Goal: Use online tool/utility: Use online tool/utility

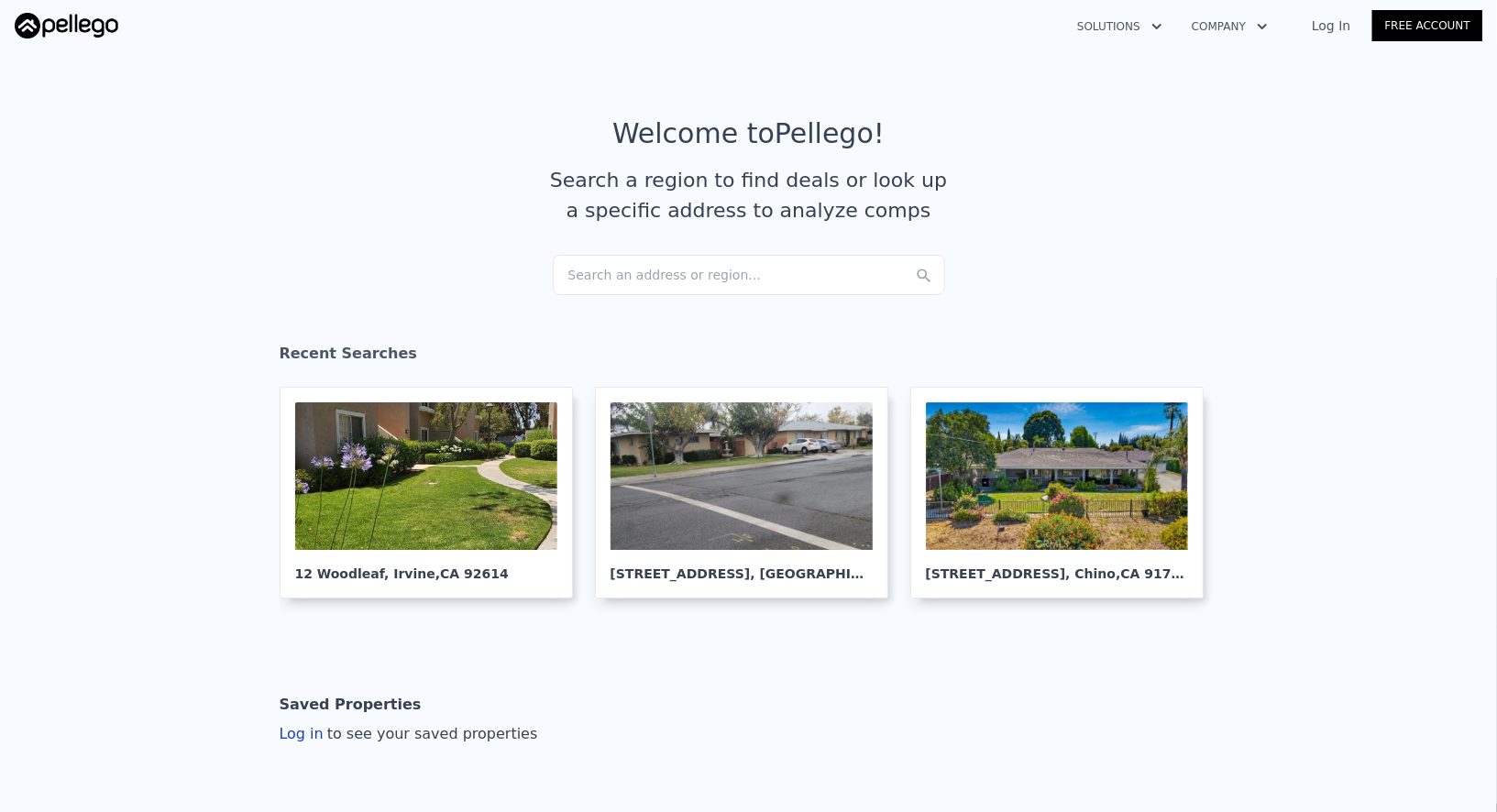
click at [632, 279] on div "Search an address or region..." at bounding box center [748, 274] width 392 height 40
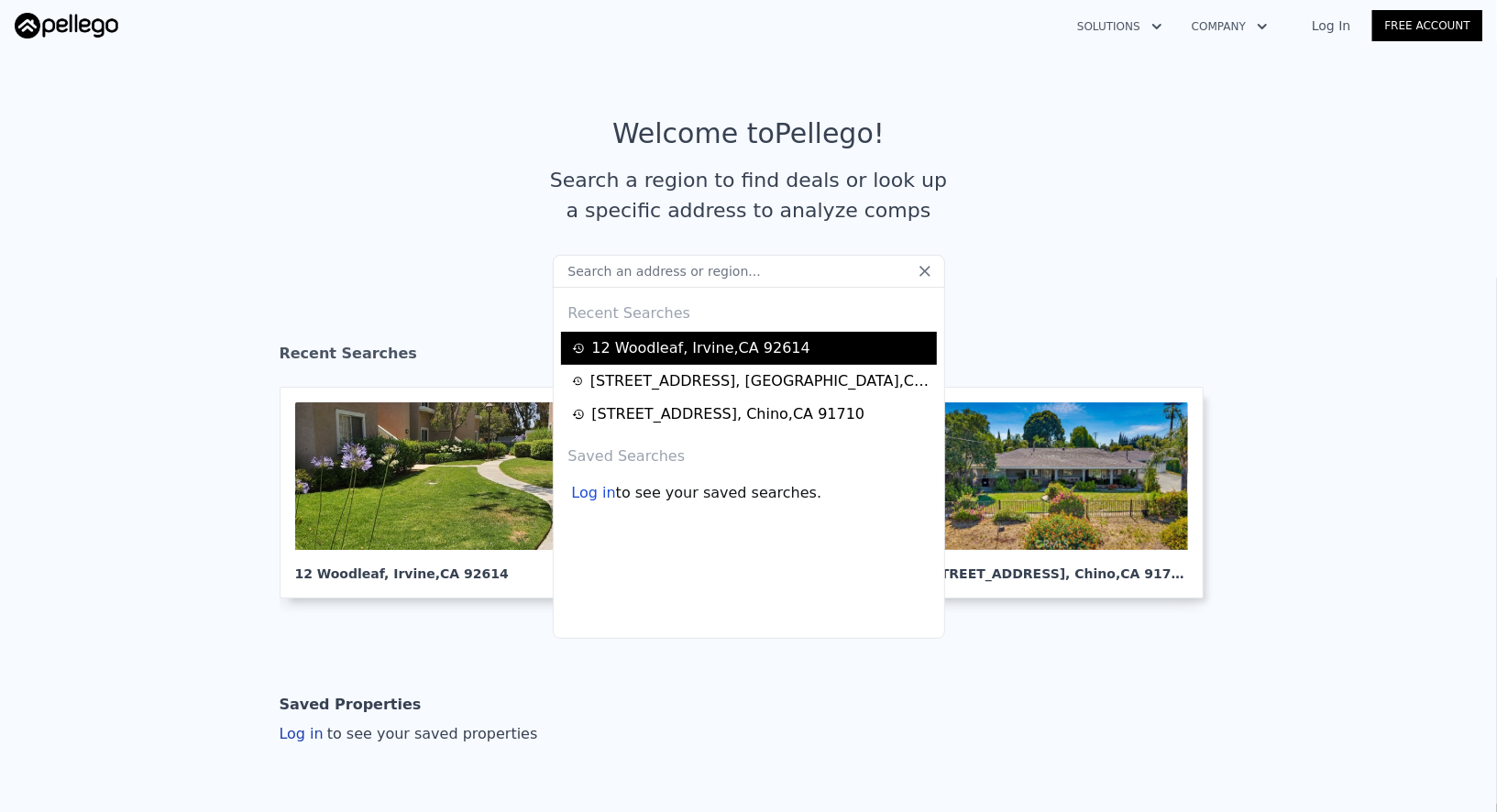
click at [679, 339] on div "[STREET_ADDRESS]" at bounding box center [702, 348] width 218 height 22
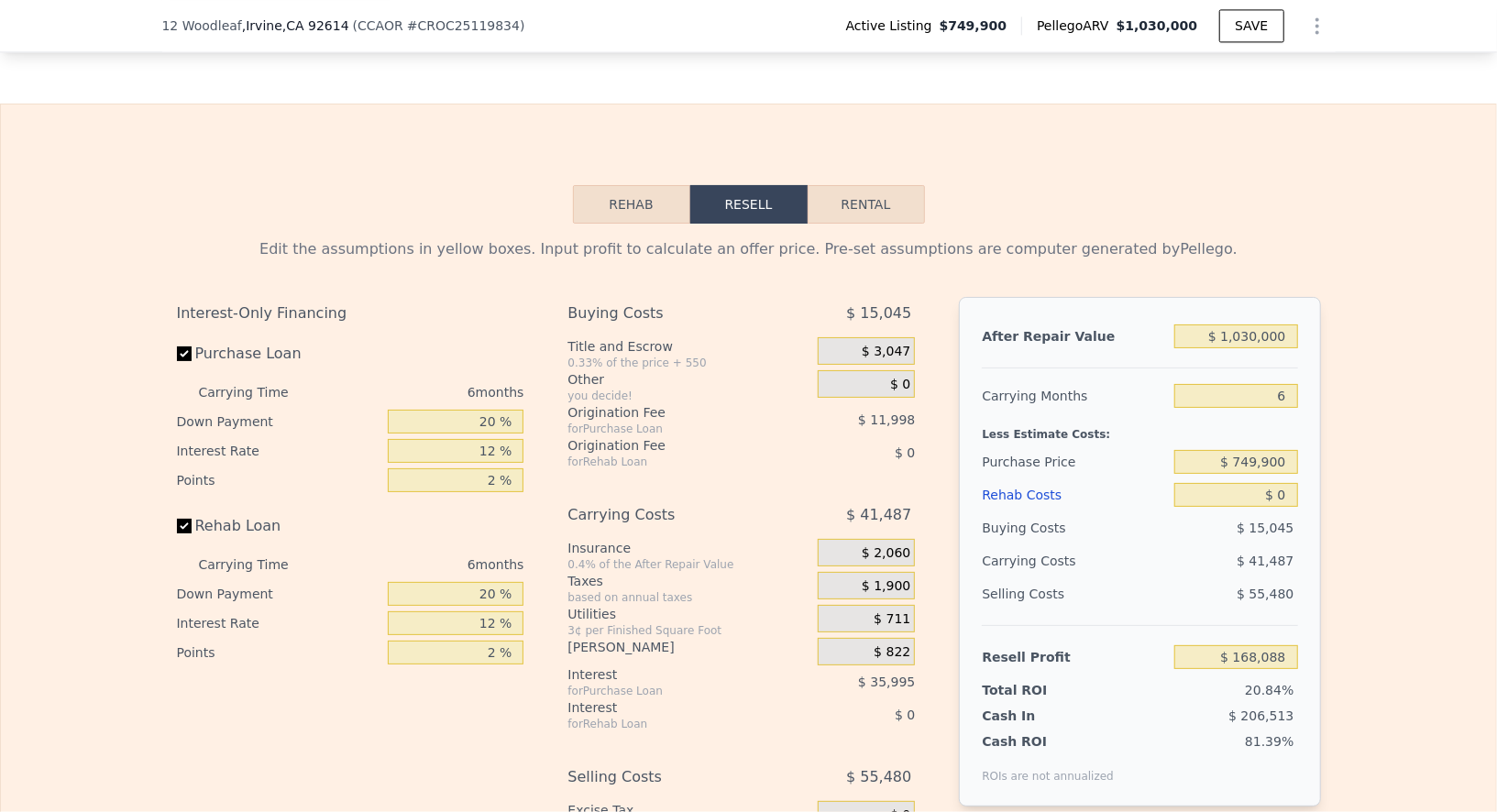
scroll to position [2664, 0]
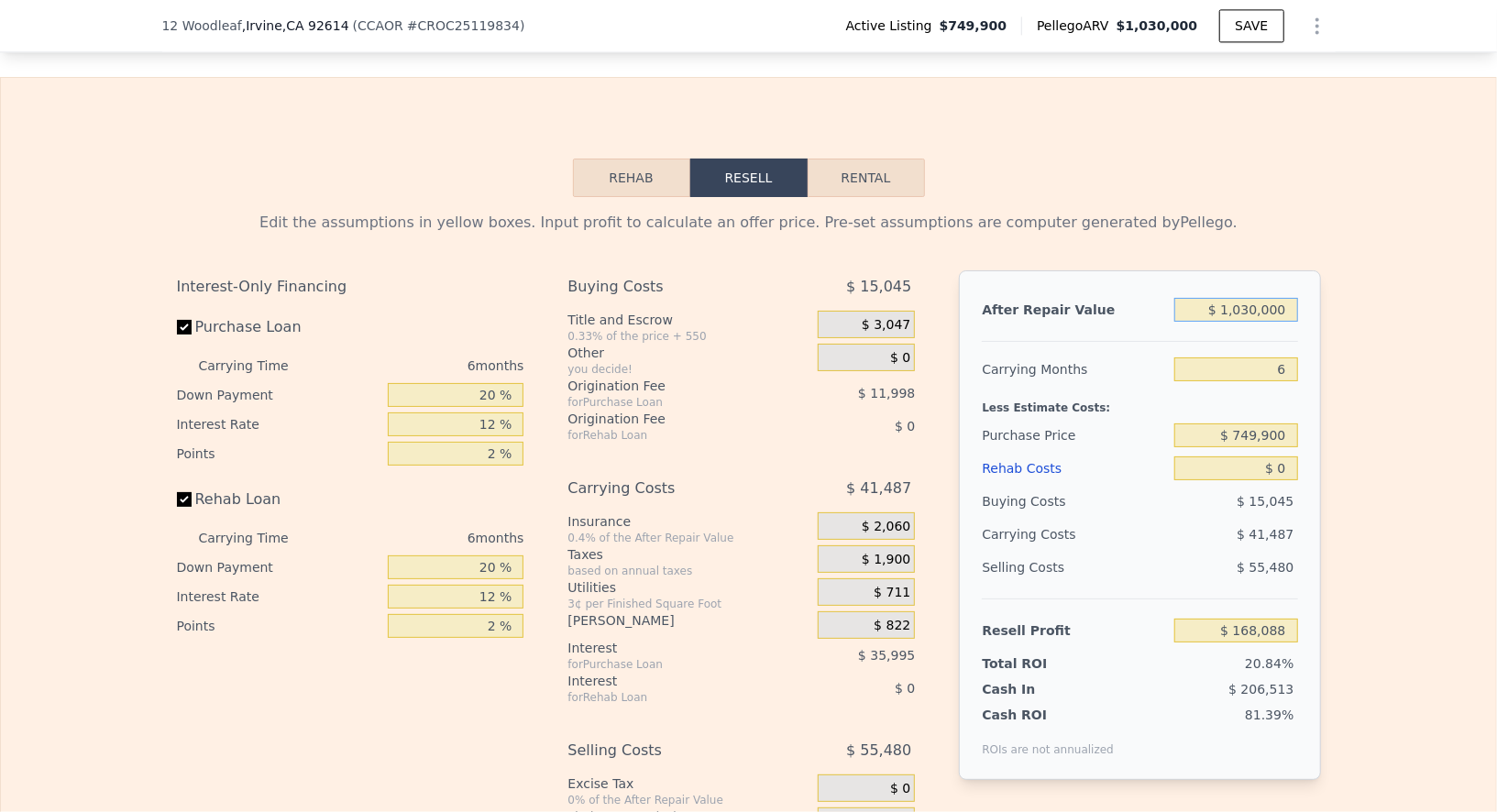
click at [1240, 322] on input "$ 1,030,000" at bounding box center [1235, 310] width 123 height 24
type input "$ 88"
type input "-$ 804,838"
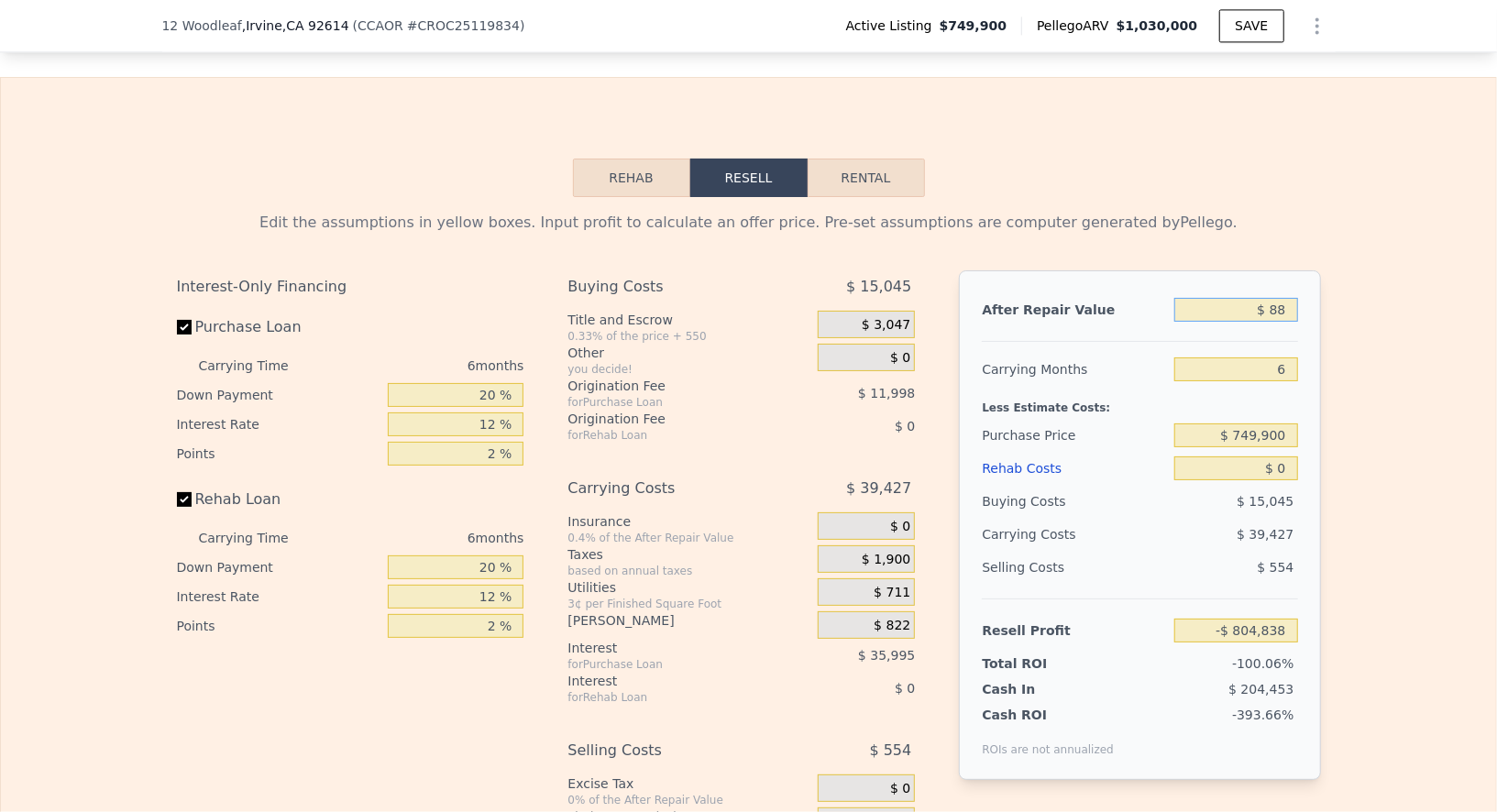
type input "$ 880"
type input "-$ 804,091"
type input "$ 880,000"
type input "$ 26,388"
type input "$ 880,000"
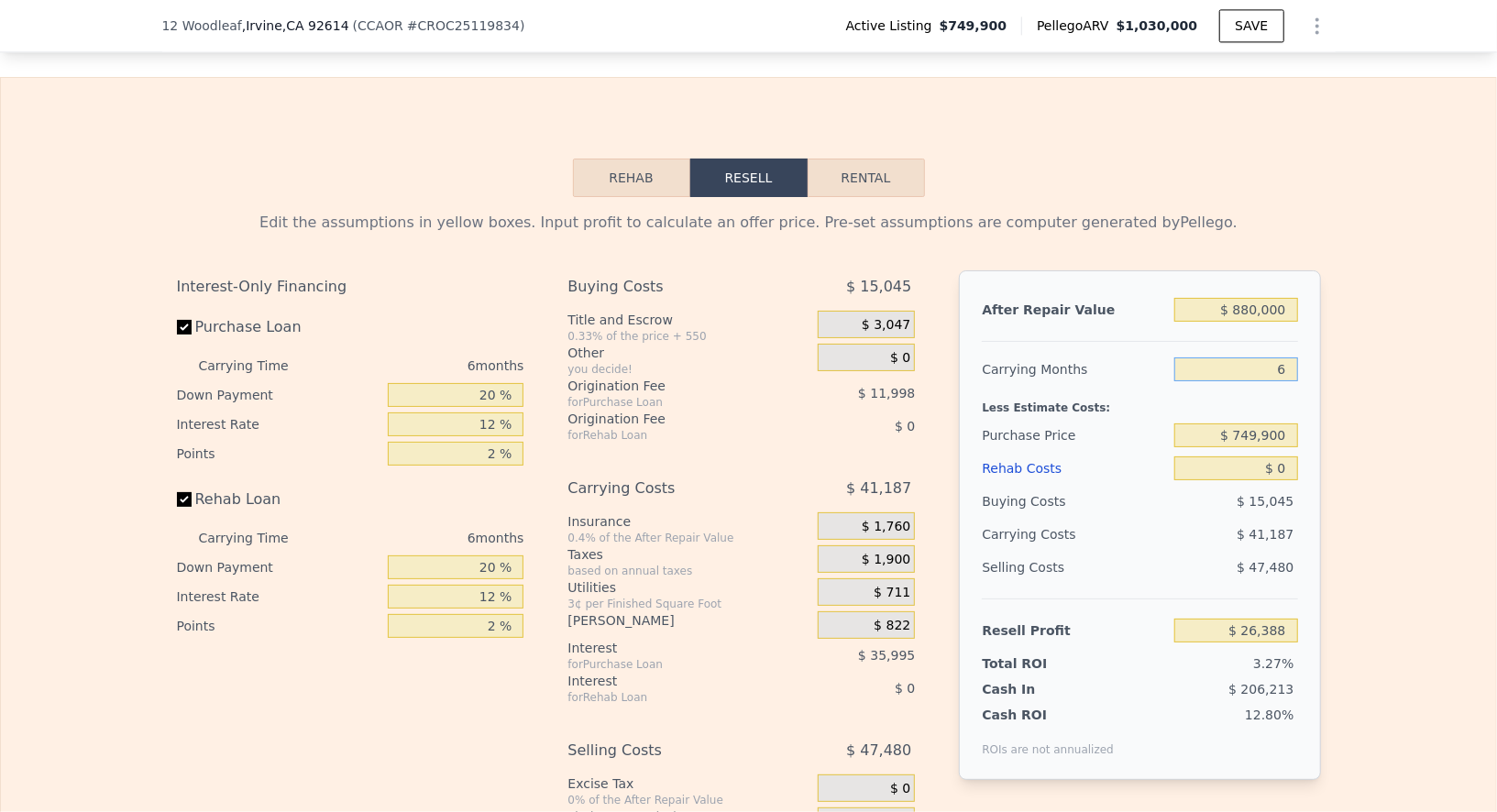
click at [1278, 382] on input "6" at bounding box center [1235, 368] width 123 height 24
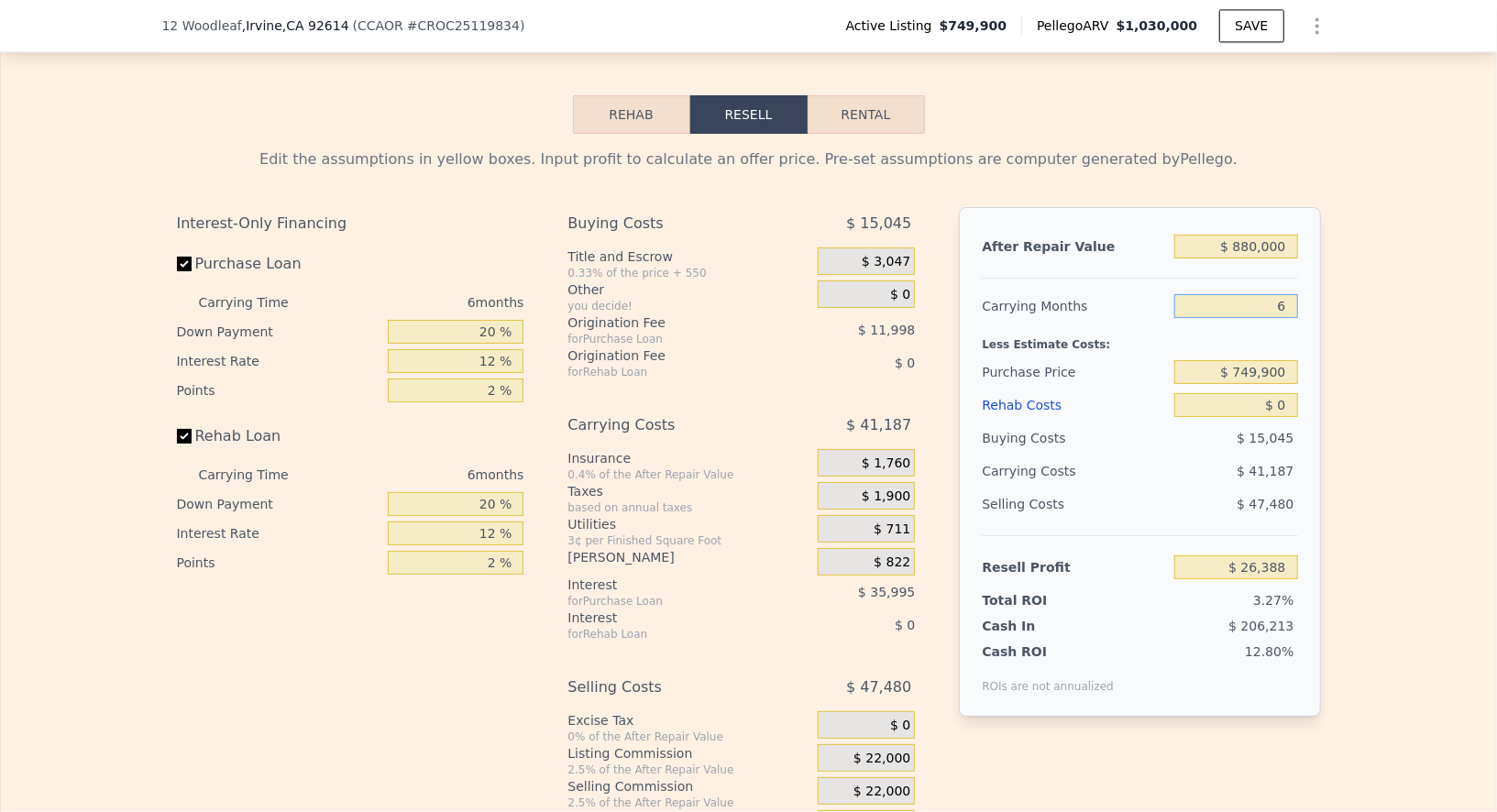
scroll to position [2729, 0]
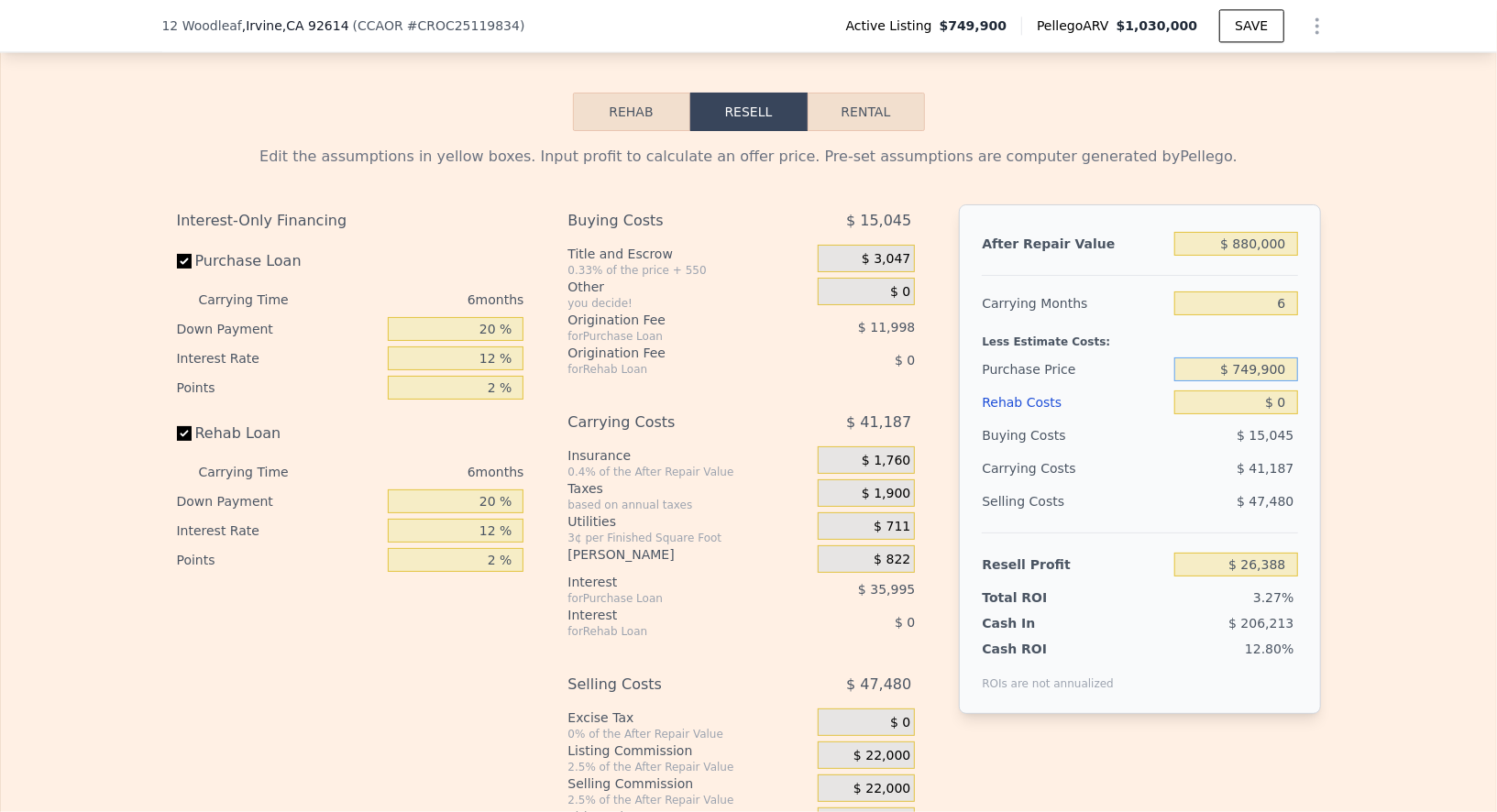
drag, startPoint x: 1277, startPoint y: 391, endPoint x: 1144, endPoint y: 391, distance: 133.0
click at [1144, 386] on div "Purchase Price $ 749,900" at bounding box center [1140, 369] width 315 height 33
type input "$ 720,000"
click at [1288, 508] on div "$ 47,480" at bounding box center [1236, 501] width 123 height 33
type input "$ 58,299"
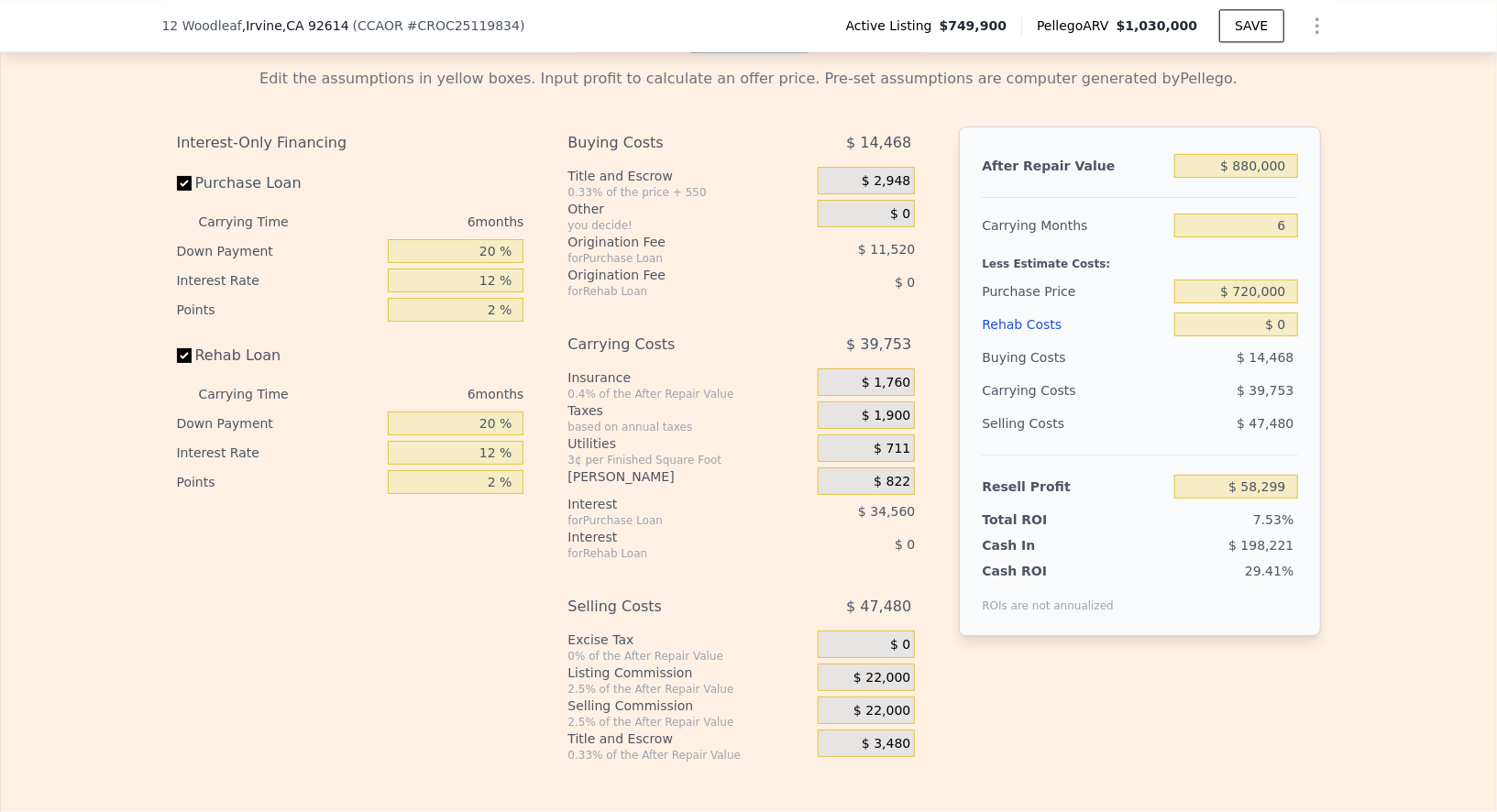
scroll to position [2813, 0]
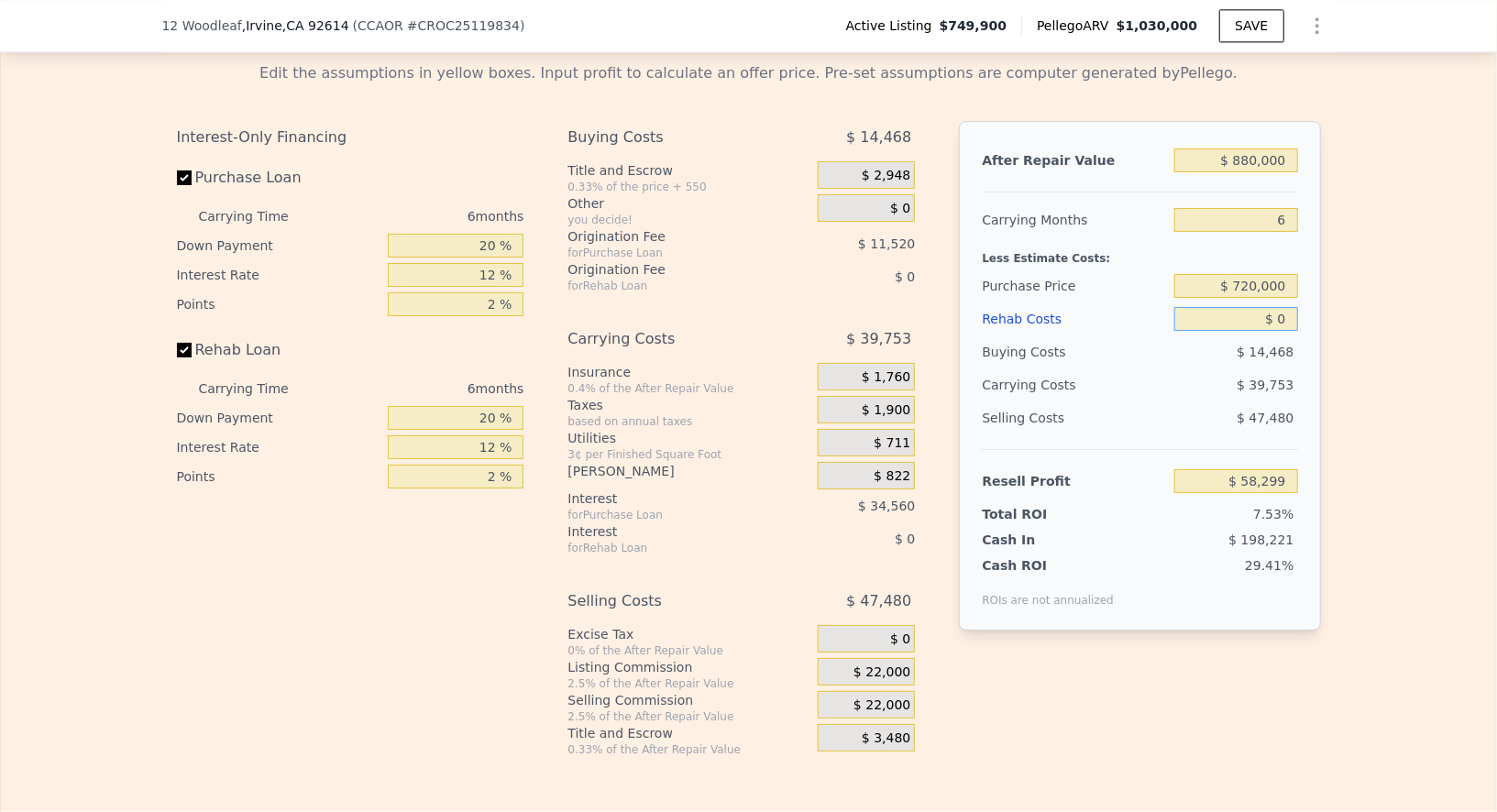
click at [1282, 330] on input "$ 0" at bounding box center [1235, 318] width 123 height 24
type input "$ 6"
type input "$ 58,293"
type input "$ 600"
type input "$ 58,238"
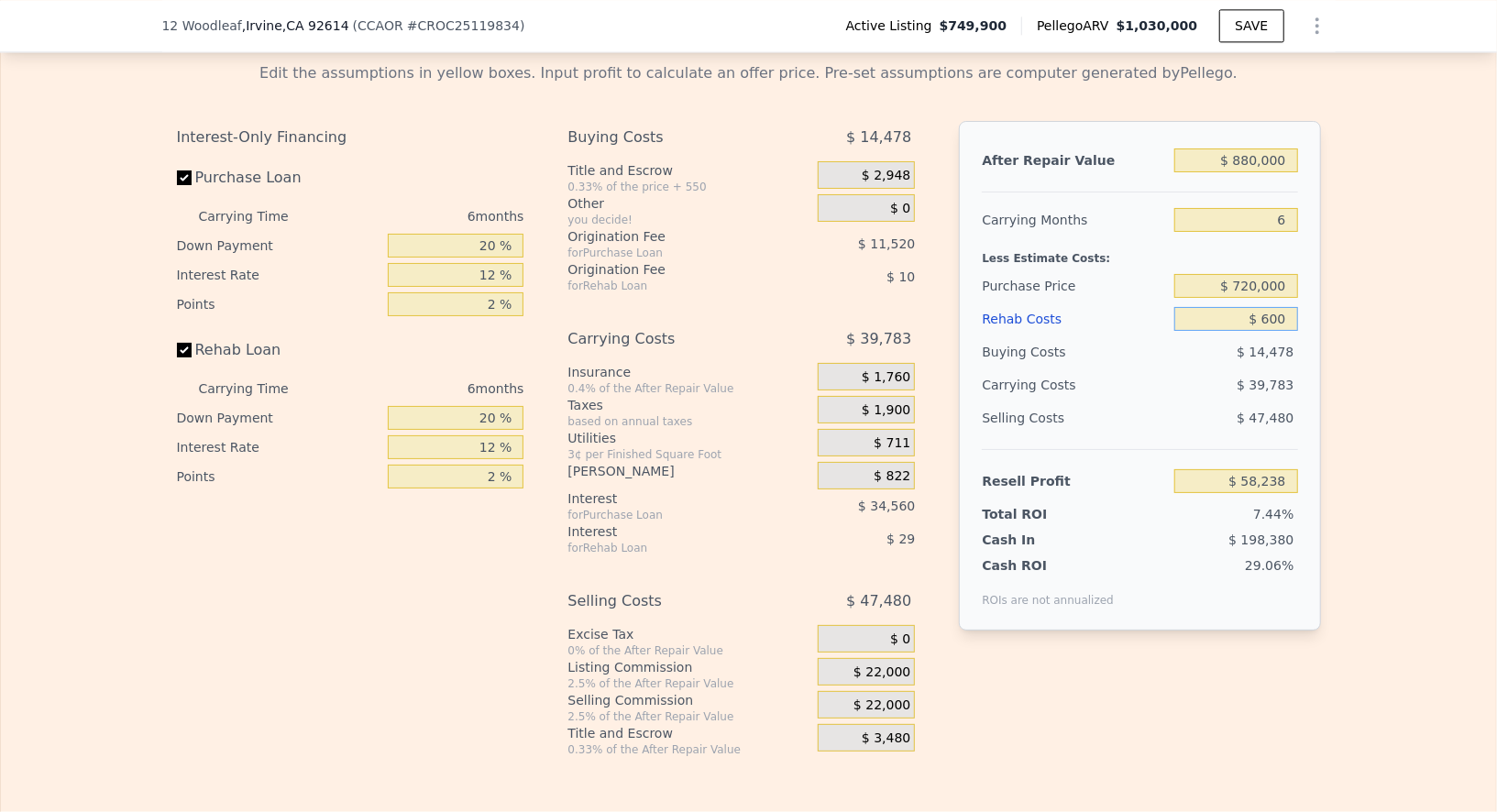
type input "$ 6,000"
type input "$ 51,915"
type input "$ 60,000"
type input "-$ 5,541"
type input "$ 60,000"
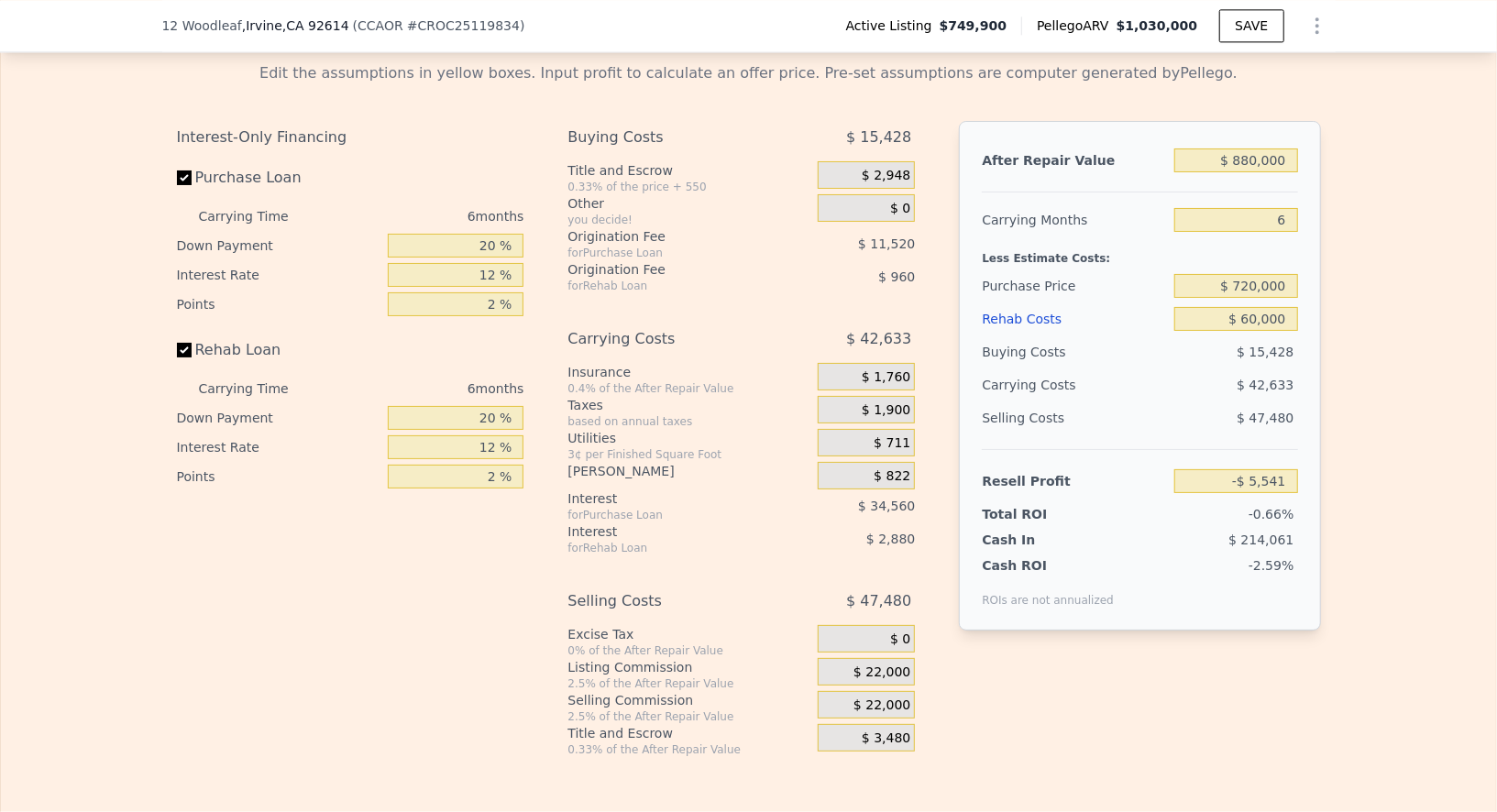
click at [1372, 408] on div "Edit the assumptions in yellow boxes. Input profit to calculate an offer price.…" at bounding box center [748, 402] width 1495 height 709
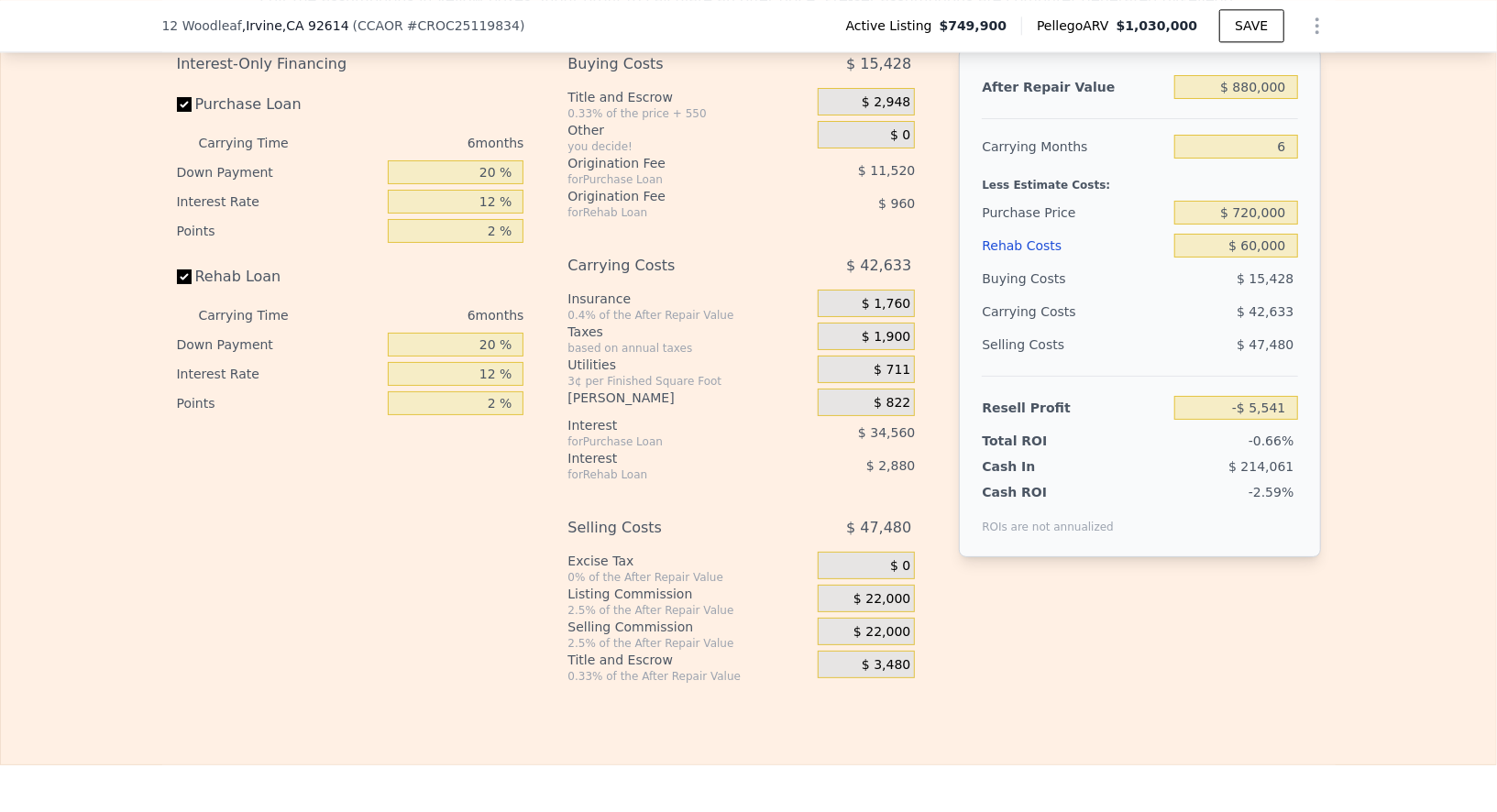
scroll to position [2849, 0]
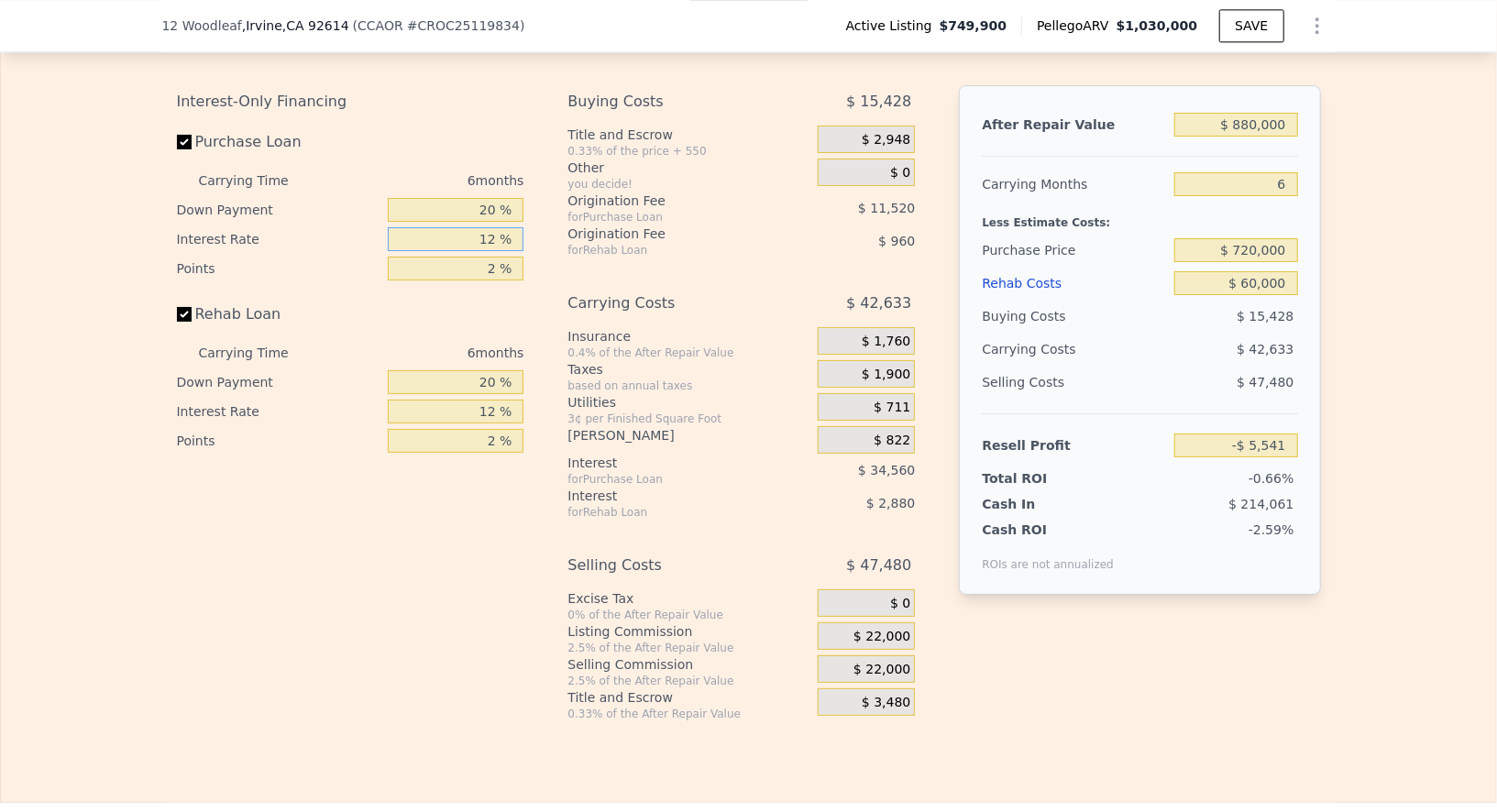
drag, startPoint x: 502, startPoint y: 260, endPoint x: 464, endPoint y: 258, distance: 38.1
click at [464, 251] on input "12 %" at bounding box center [455, 238] width 136 height 24
drag, startPoint x: 472, startPoint y: 257, endPoint x: 485, endPoint y: 259, distance: 13.2
click at [473, 251] on input "12 %" at bounding box center [455, 238] width 136 height 24
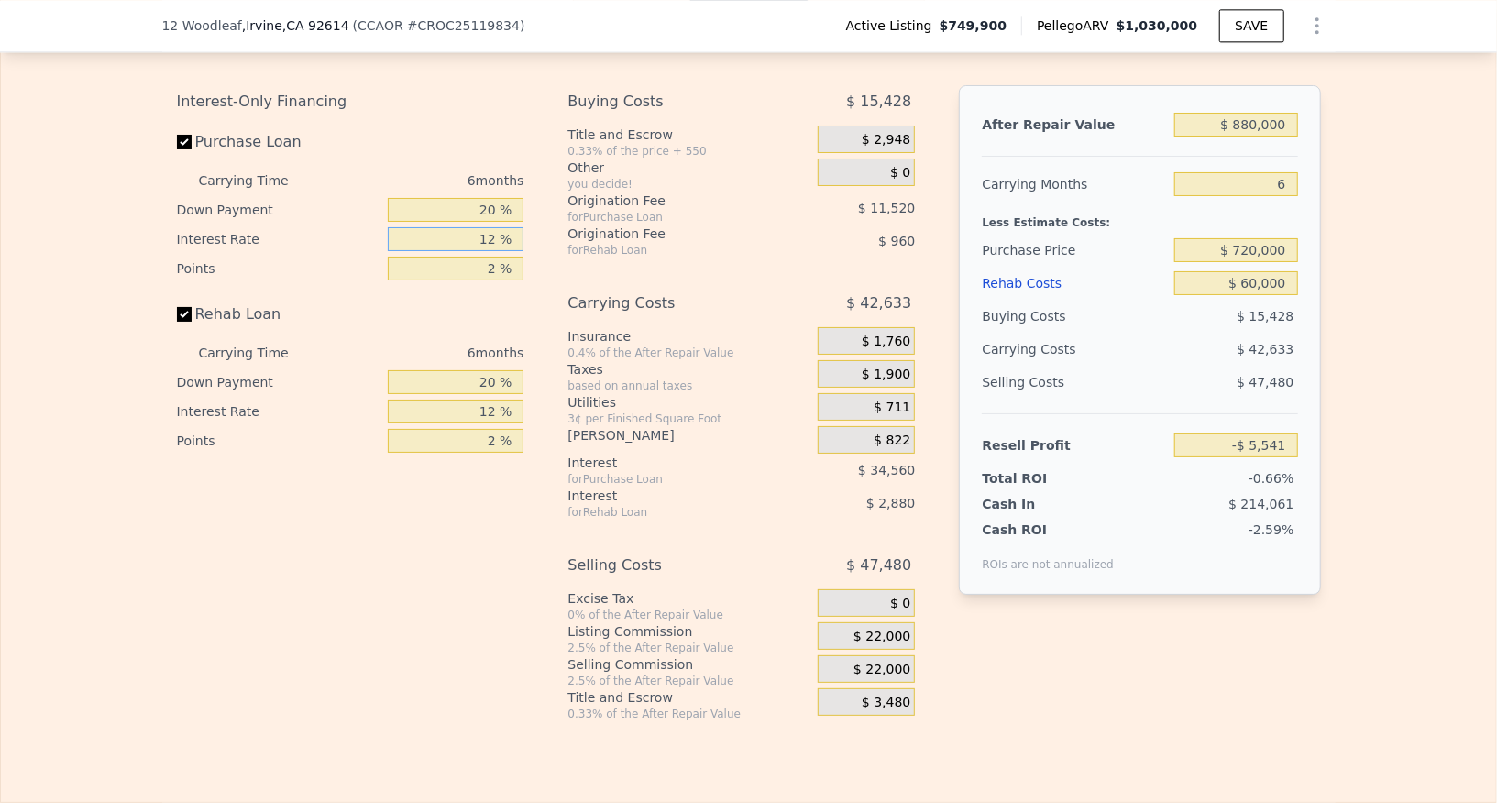
click at [486, 251] on input "12 %" at bounding box center [455, 238] width 136 height 24
type input "1 %"
type input "$ 26,139"
type input "9 %"
type input "$ 3,099"
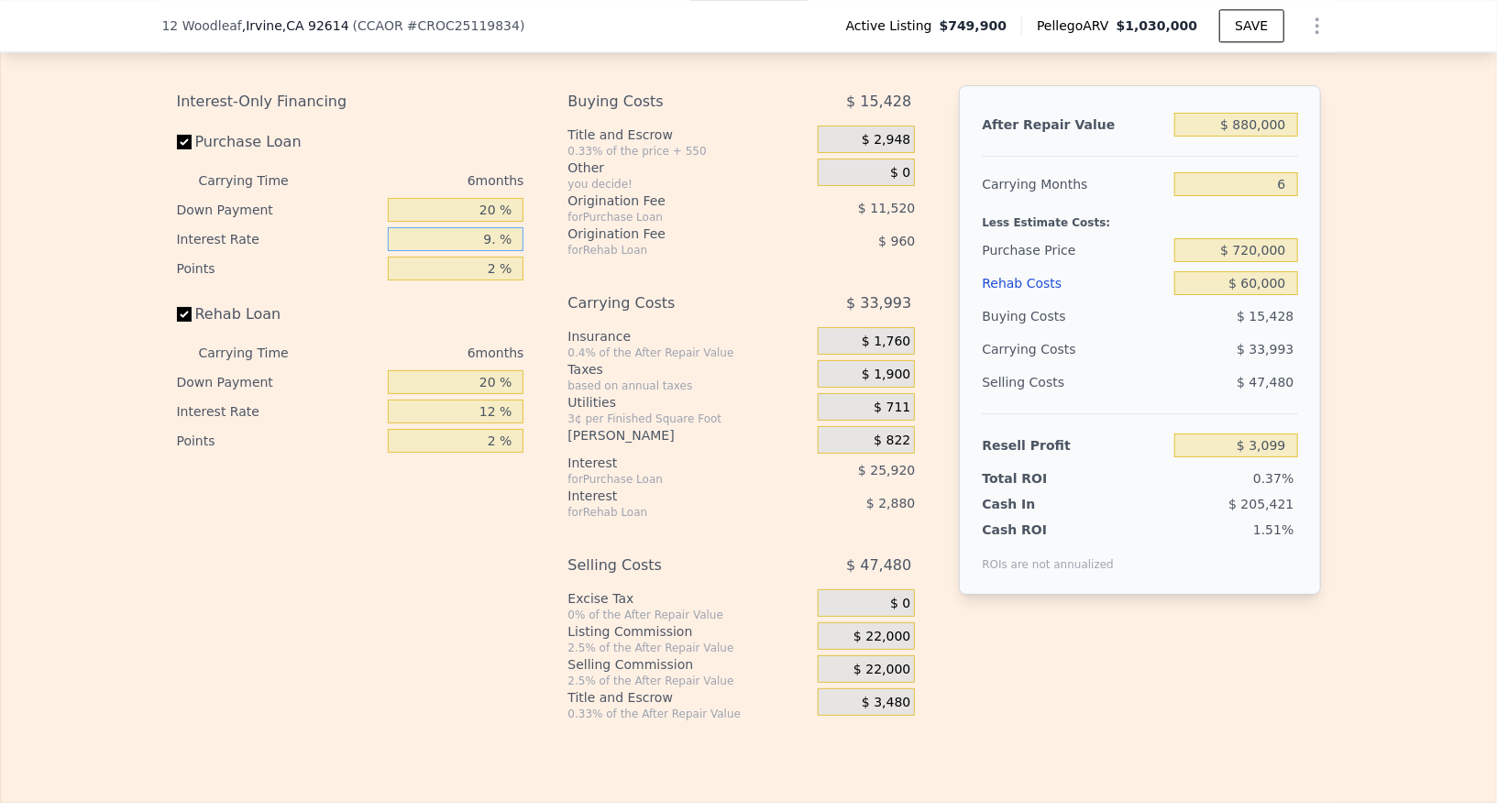
type input "9.9 %"
type input "$ 507"
type input "9.9 %"
click at [553, 387] on div "Interest-Only Financing Purchase Loan Carrying Time 6 months Down Payment 20 % …" at bounding box center [748, 404] width 1145 height 636
click at [1391, 403] on div "Edit the assumptions in yellow boxes. Input profit to calculate an offer price.…" at bounding box center [748, 367] width 1495 height 709
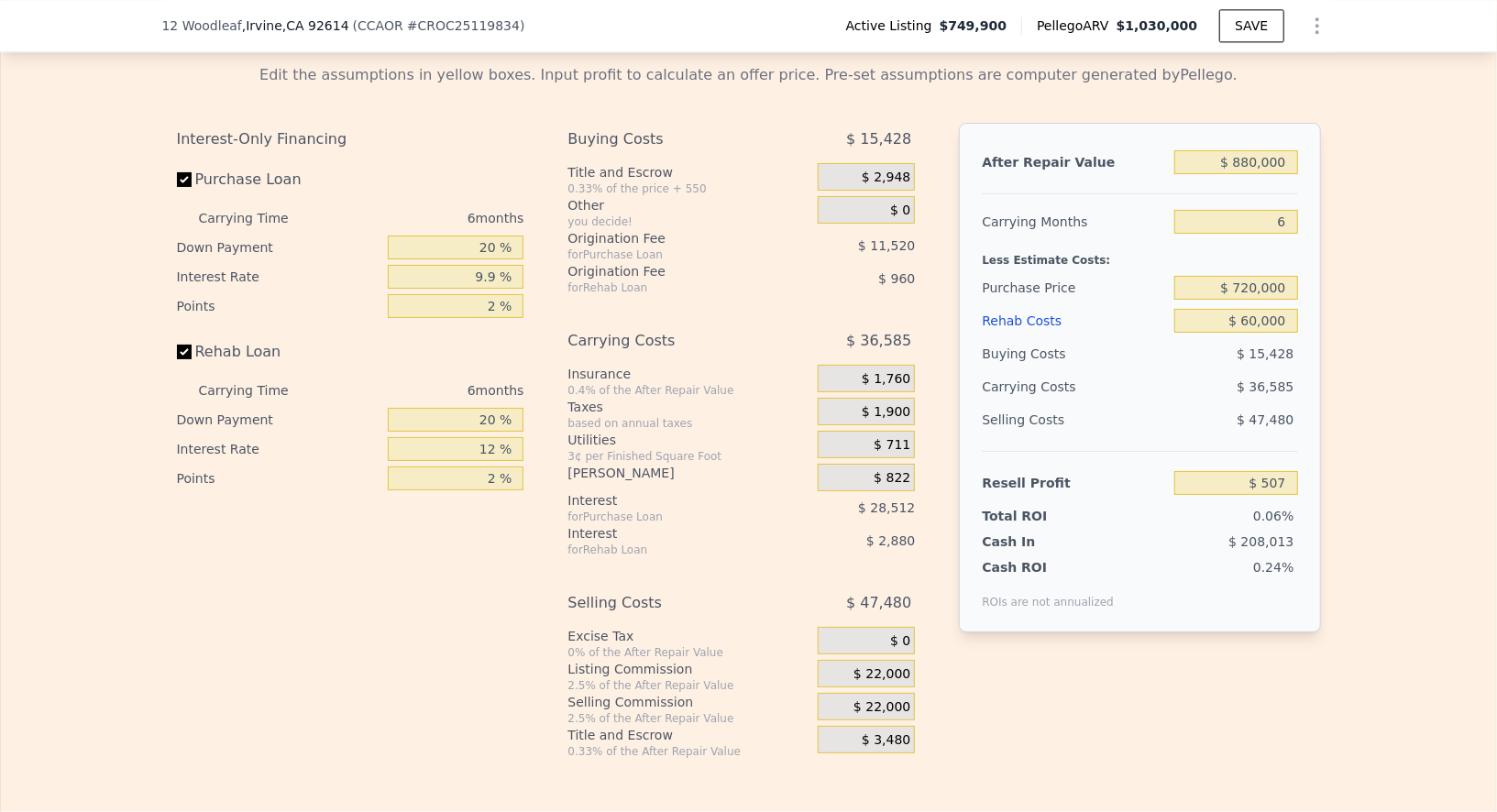
scroll to position [2823, 0]
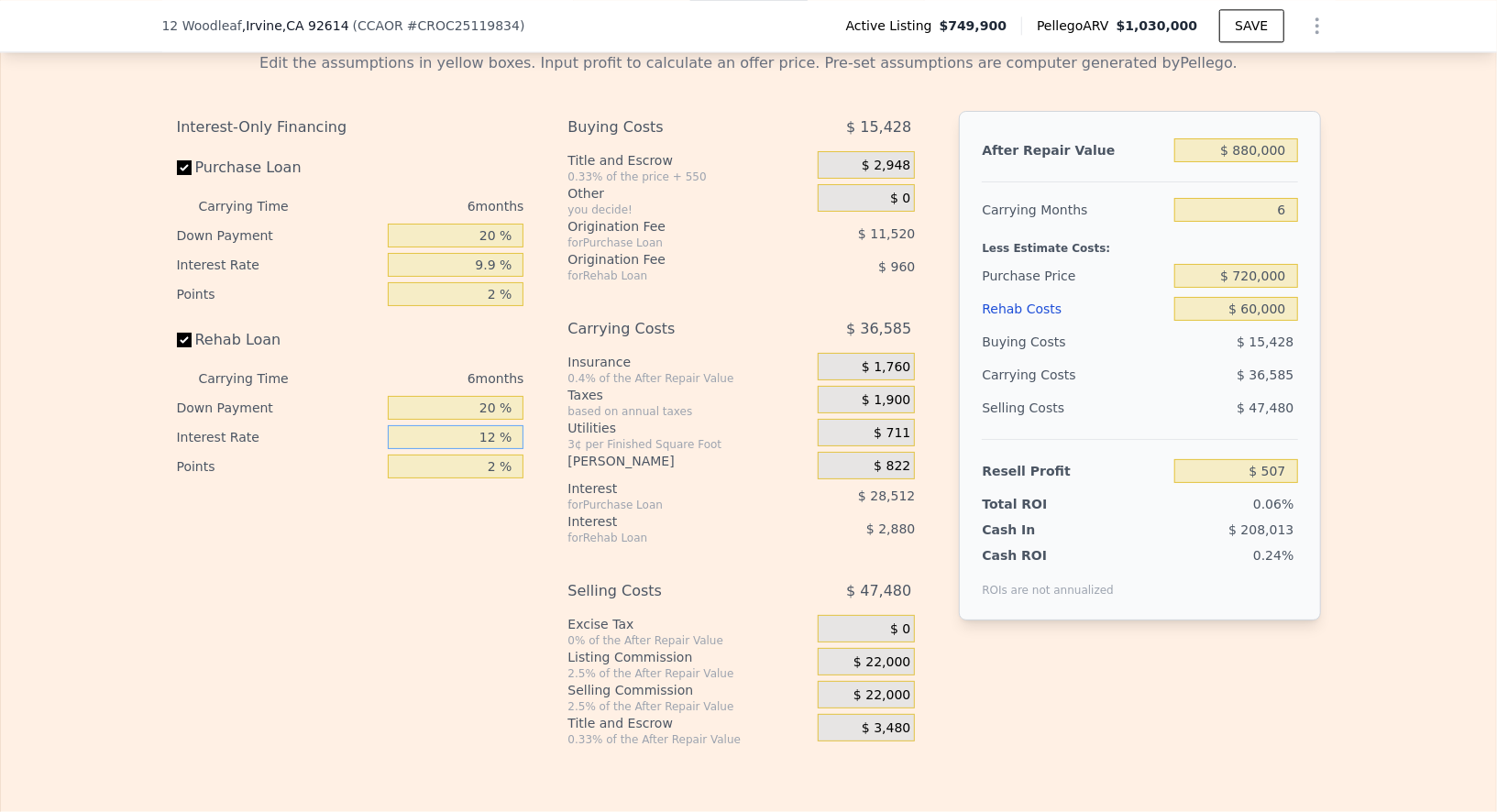
click at [487, 448] on input "12 %" at bounding box center [455, 437] width 136 height 24
click at [496, 449] on input "12 %" at bounding box center [455, 437] width 136 height 24
type input "1 %"
type input "$ 3,147"
type input "9 %"
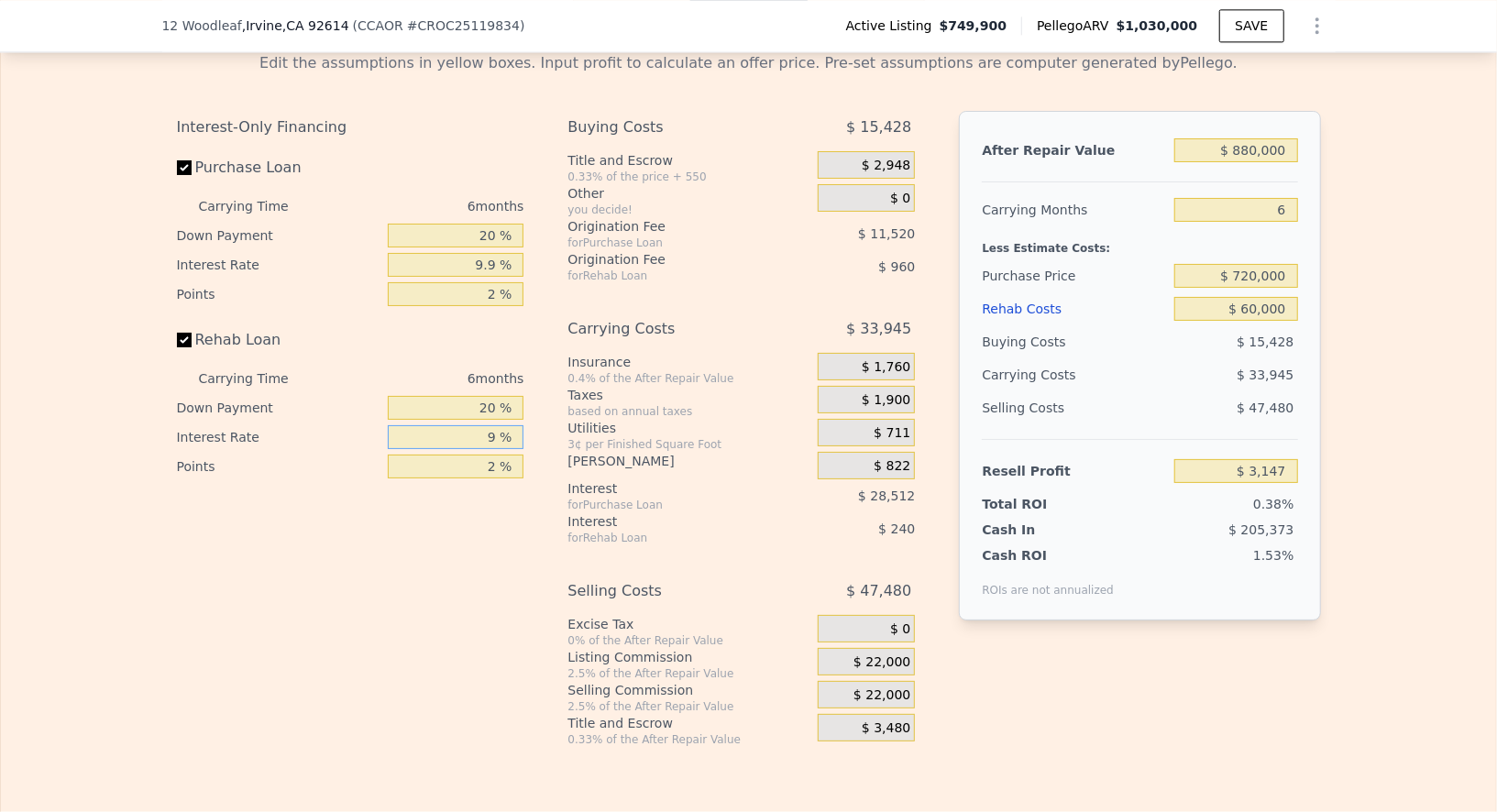
type input "$ 1,227"
type input "9.9 %"
type input "$ 1,011"
type input "9.9 %"
click at [1342, 517] on div "Edit the assumptions in yellow boxes. Input profit to calculate an offer price.…" at bounding box center [748, 392] width 1495 height 709
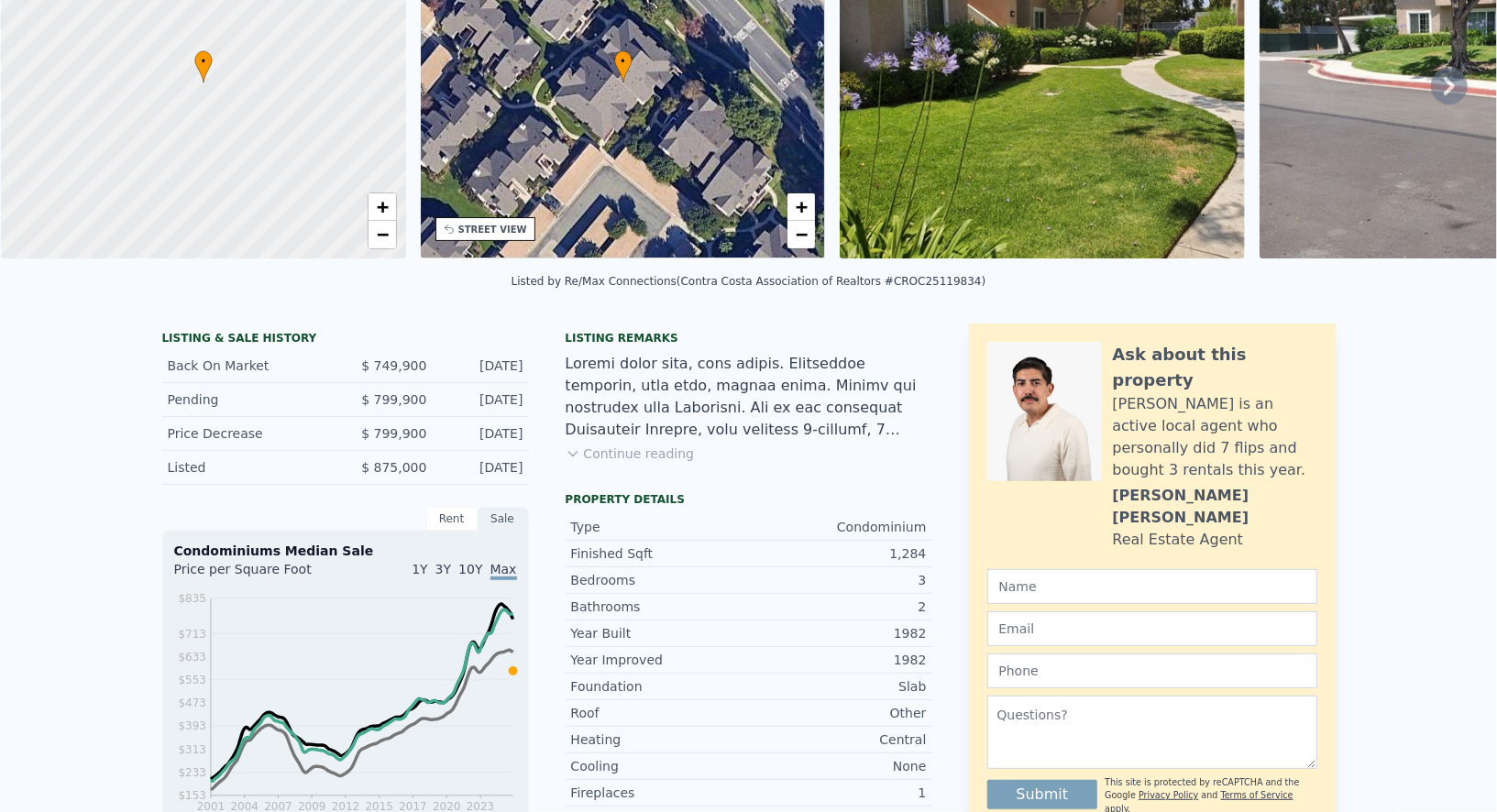
scroll to position [0, 0]
